Goal: Information Seeking & Learning: Find specific page/section

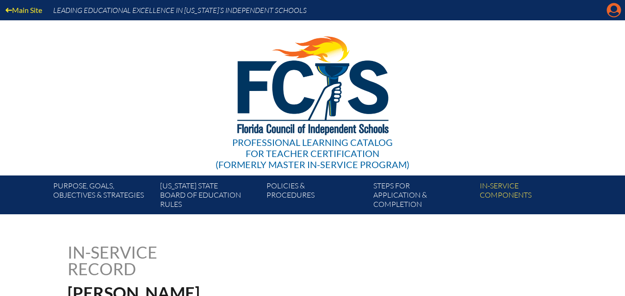
click at [614, 12] on icon at bounding box center [614, 10] width 14 height 14
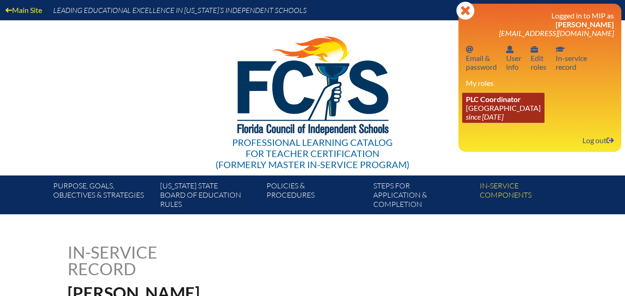
click at [498, 110] on link "PLC Coordinator [GEOGRAPHIC_DATA] since [DATE]" at bounding box center [503, 108] width 82 height 30
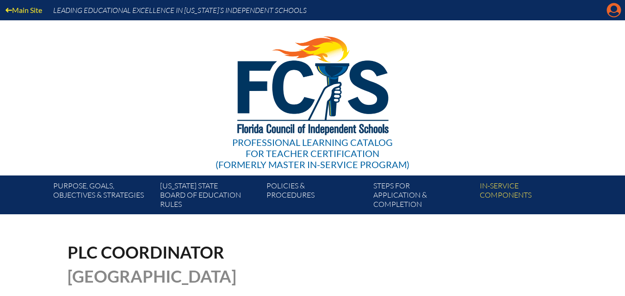
click at [607, 8] on icon at bounding box center [614, 10] width 14 height 14
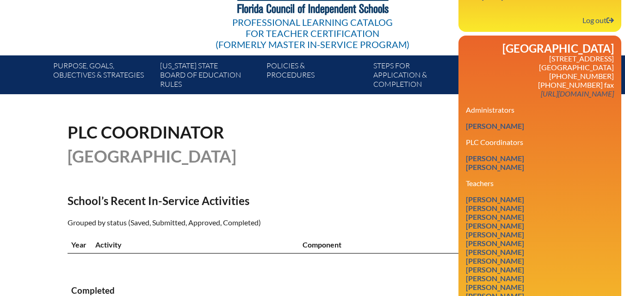
scroll to position [185, 0]
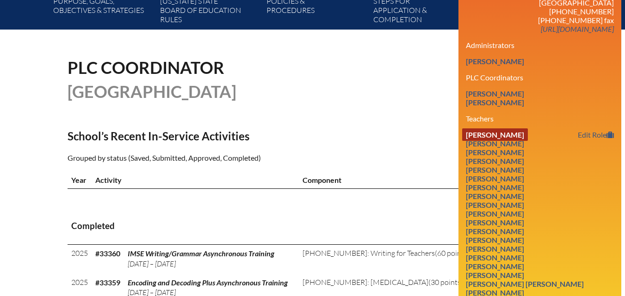
click at [498, 141] on link "Sydney Beal" at bounding box center [495, 135] width 66 height 12
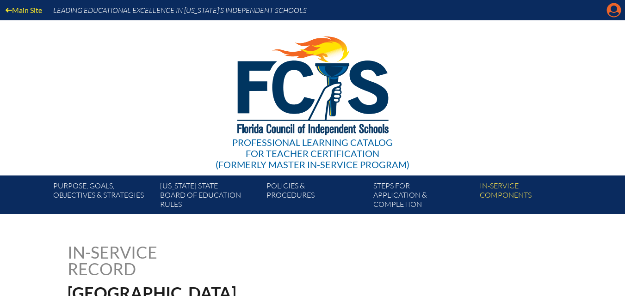
click at [611, 14] on icon "Manage account" at bounding box center [613, 10] width 15 height 15
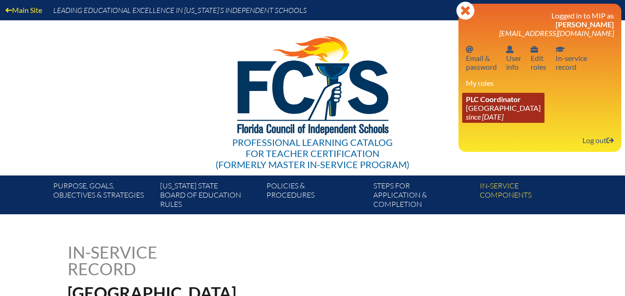
click at [482, 112] on link "PLC Coordinator [GEOGRAPHIC_DATA] since [DATE]" at bounding box center [503, 108] width 82 height 30
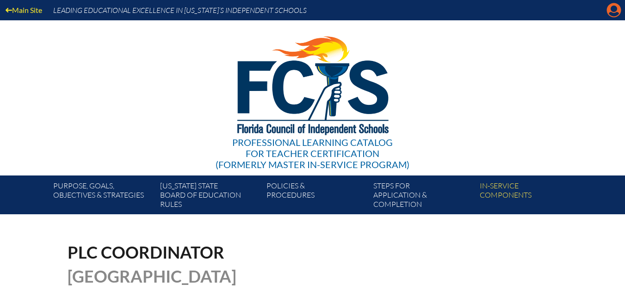
click at [609, 9] on icon at bounding box center [614, 10] width 14 height 14
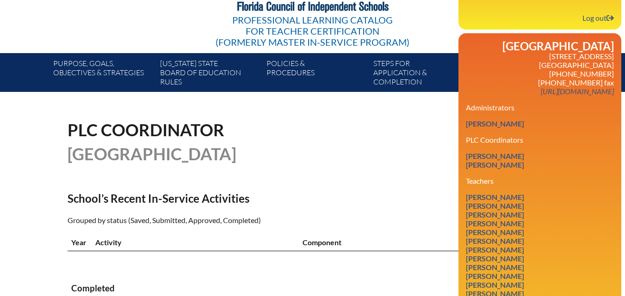
scroll to position [139, 0]
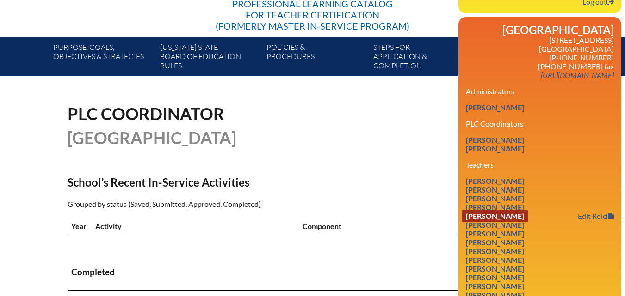
click at [513, 222] on link "Suzanne Byerly" at bounding box center [495, 216] width 66 height 12
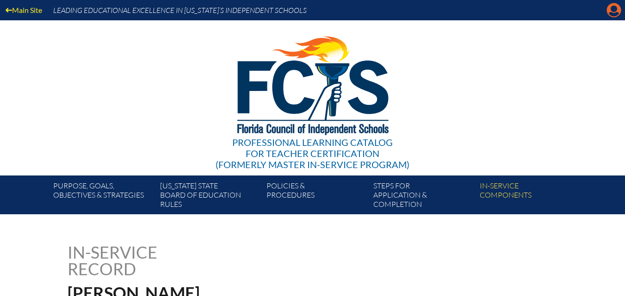
click at [609, 12] on icon at bounding box center [614, 10] width 14 height 14
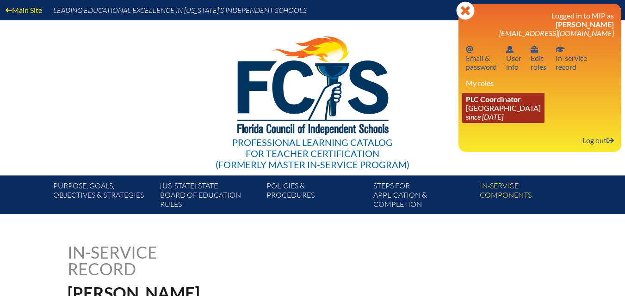
click at [544, 105] on link "PLC Coordinator [GEOGRAPHIC_DATA] since [DATE]" at bounding box center [503, 108] width 82 height 30
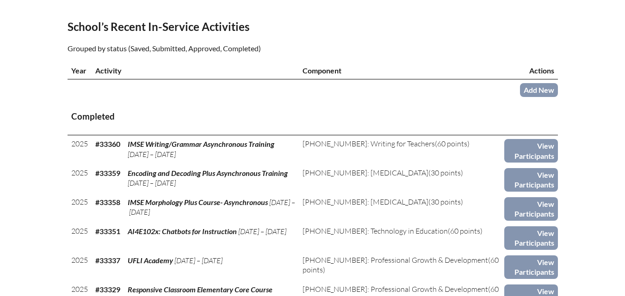
scroll to position [324, 0]
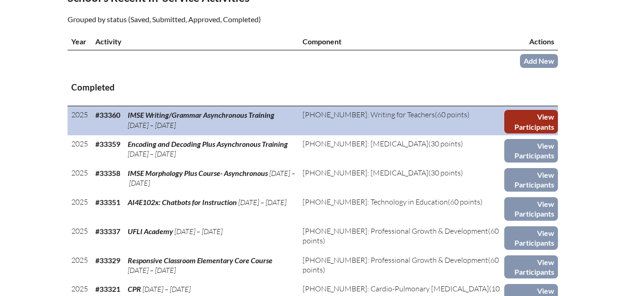
click at [526, 134] on link "View Participants" at bounding box center [530, 122] width 53 height 24
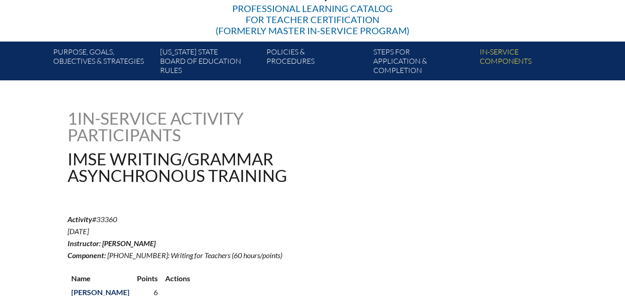
scroll to position [139, 0]
